Goal: Navigation & Orientation: Go to known website

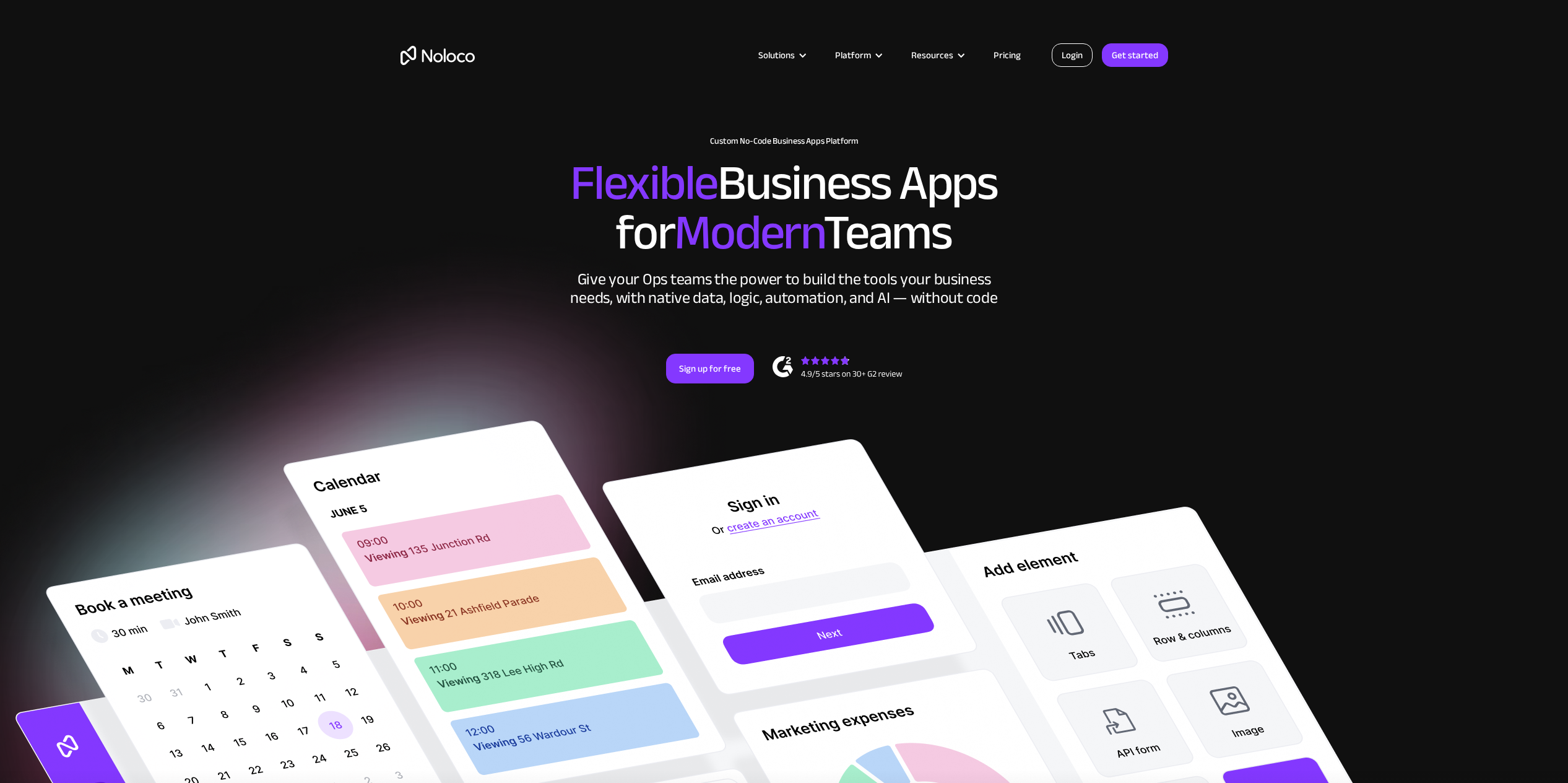
click at [1076, 61] on link "Login" at bounding box center [1072, 55] width 41 height 24
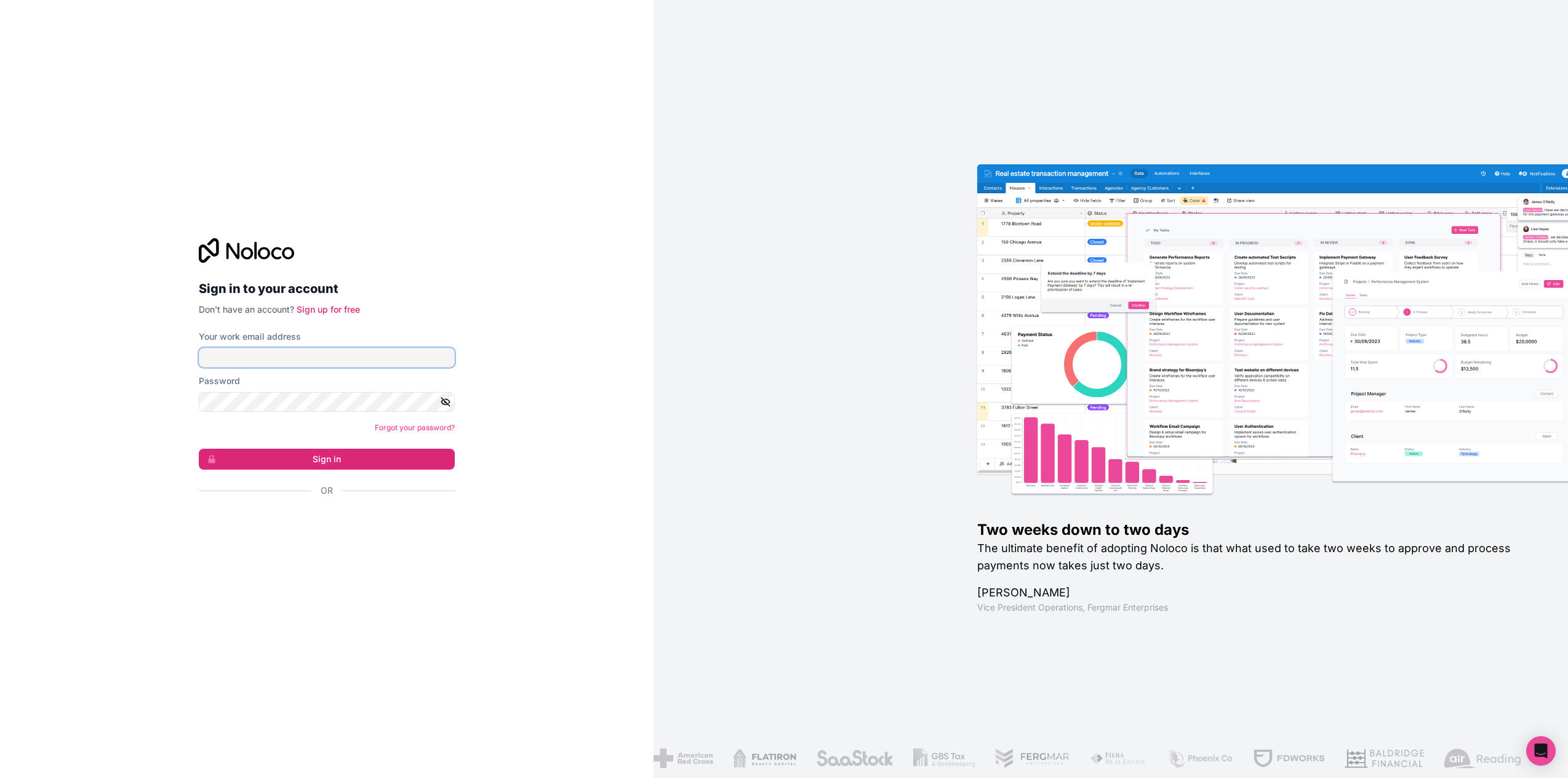
type input "[PERSON_NAME][EMAIL_ADDRESS][PERSON_NAME][DOMAIN_NAME]"
click at [383, 458] on button "Sign in" at bounding box center [326, 459] width 256 height 21
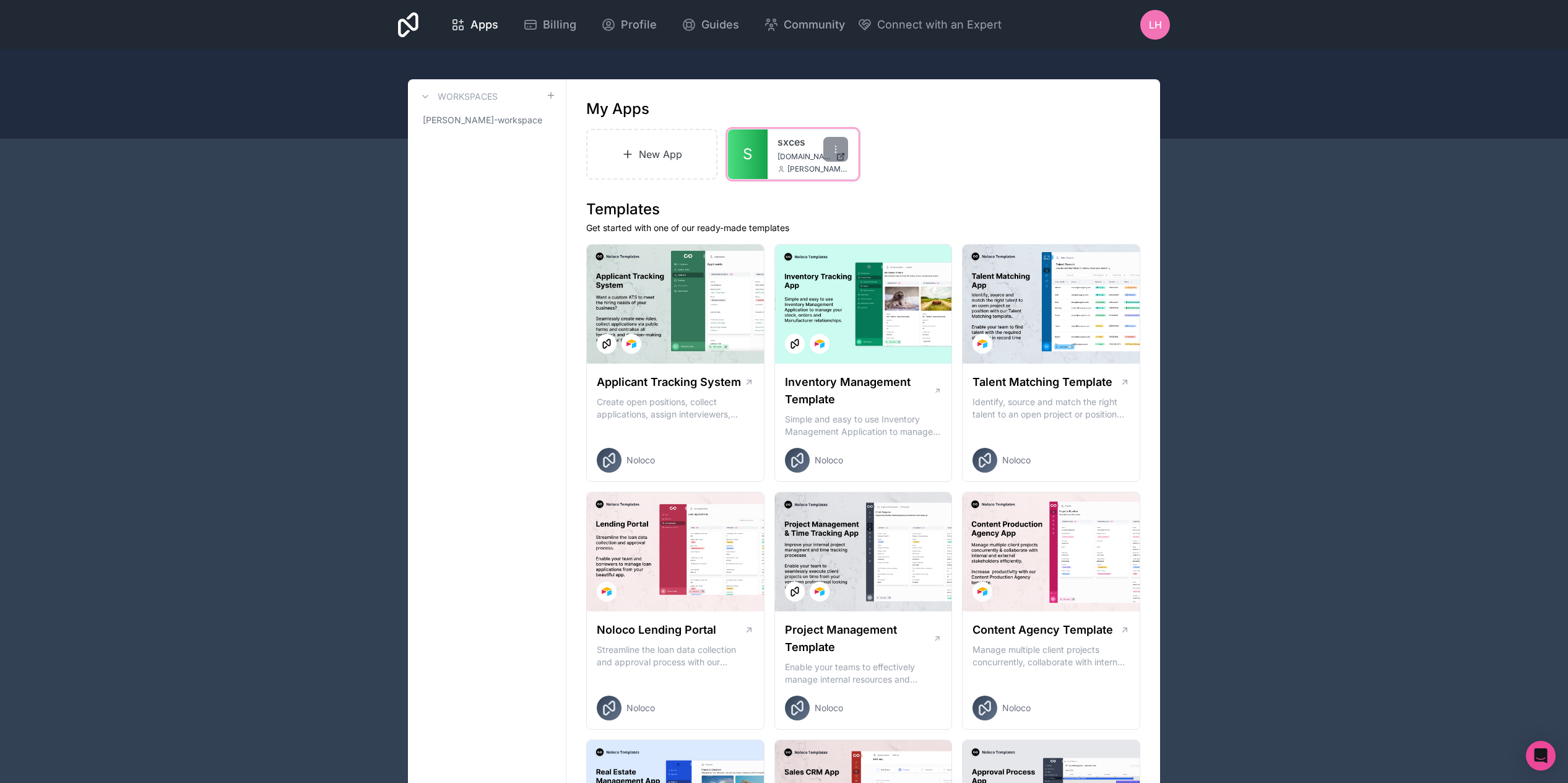
click at [773, 157] on div "sxces [DOMAIN_NAME] [PERSON_NAME][DOMAIN_NAME][EMAIL_ADDRESS][PERSON_NAME][DOMA…" at bounding box center [813, 154] width 91 height 50
click at [760, 158] on link "S" at bounding box center [748, 154] width 39 height 50
